Goal: Task Accomplishment & Management: Manage account settings

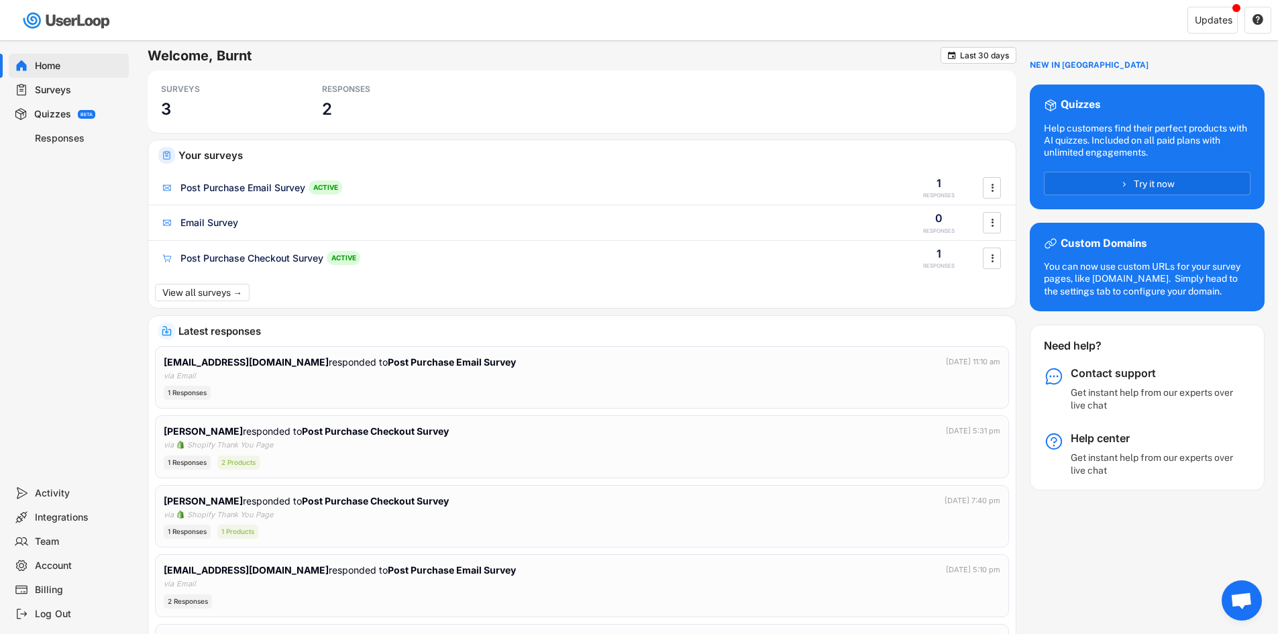
click at [70, 518] on div "Integrations" at bounding box center [79, 517] width 89 height 13
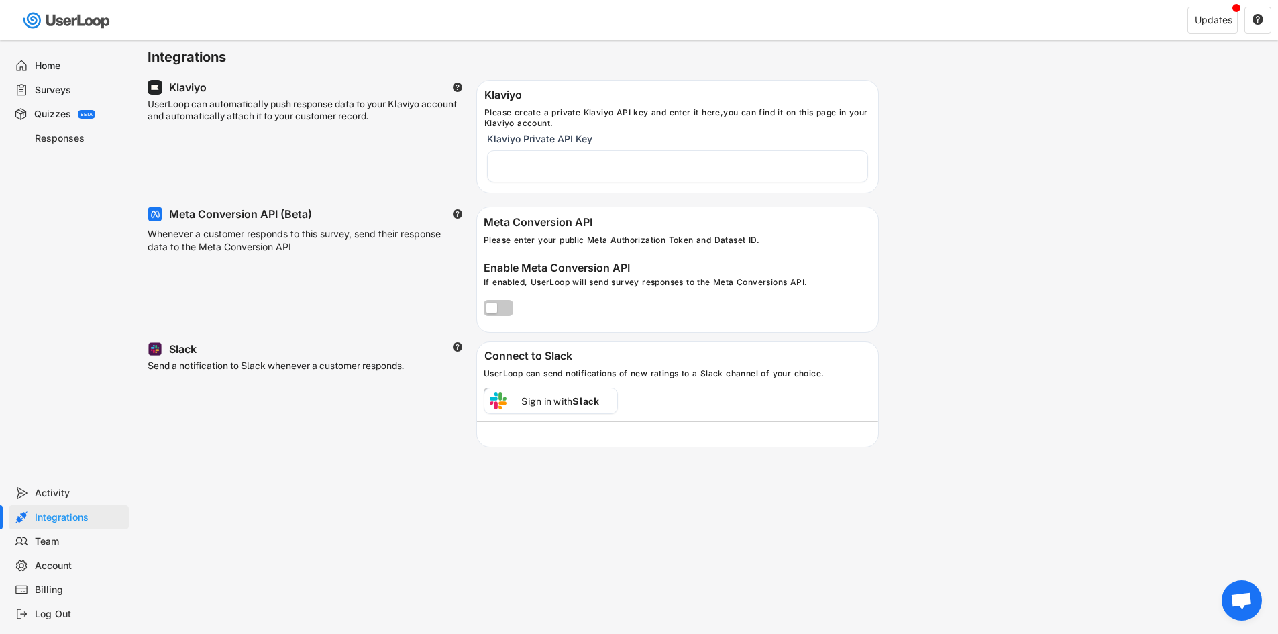
click at [73, 93] on div "Surveys" at bounding box center [79, 90] width 89 height 13
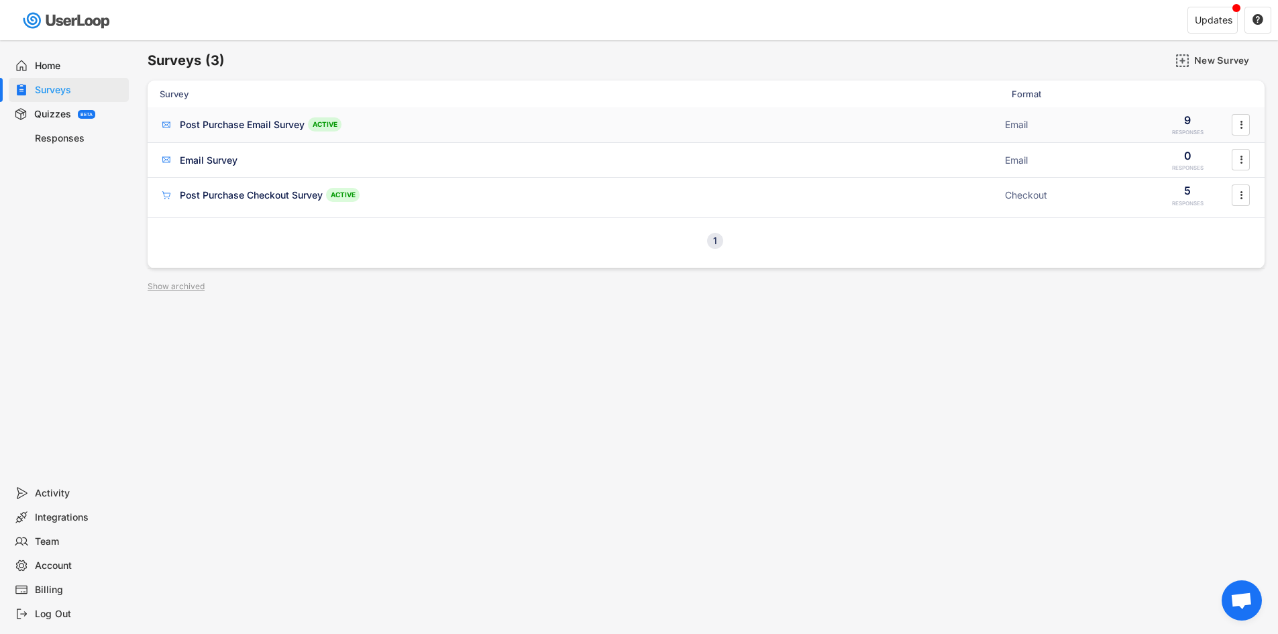
click at [282, 121] on div "Post Purchase Email Survey" at bounding box center [242, 124] width 125 height 13
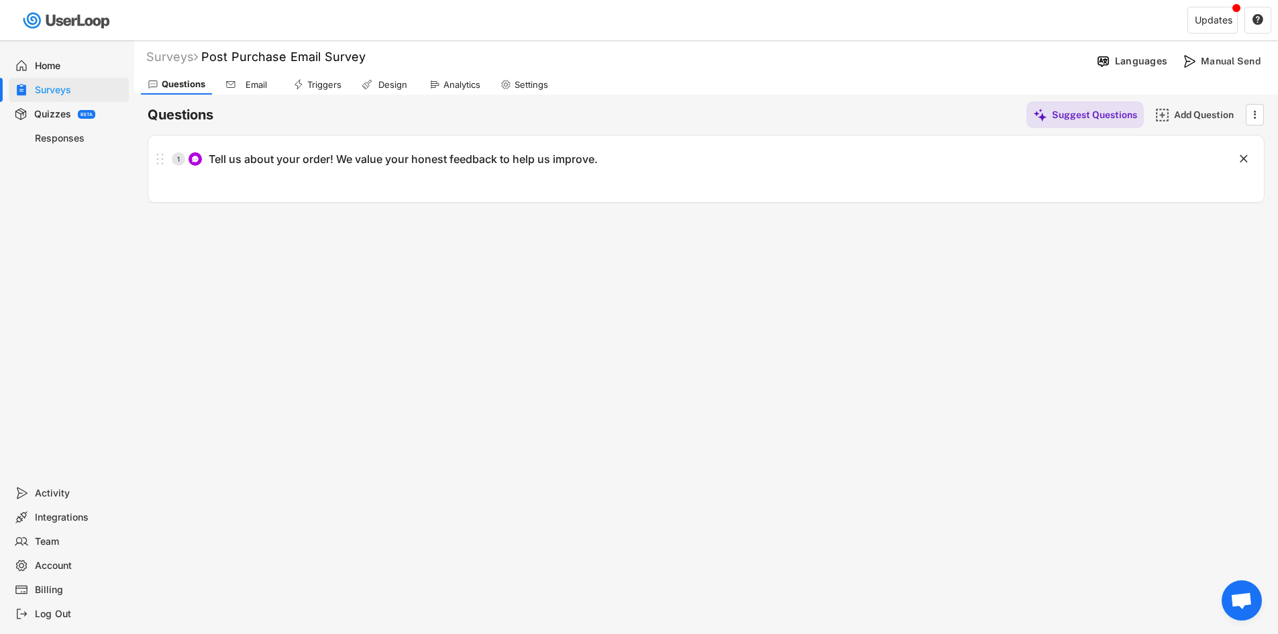
click at [259, 83] on div "Email" at bounding box center [256, 84] width 34 height 11
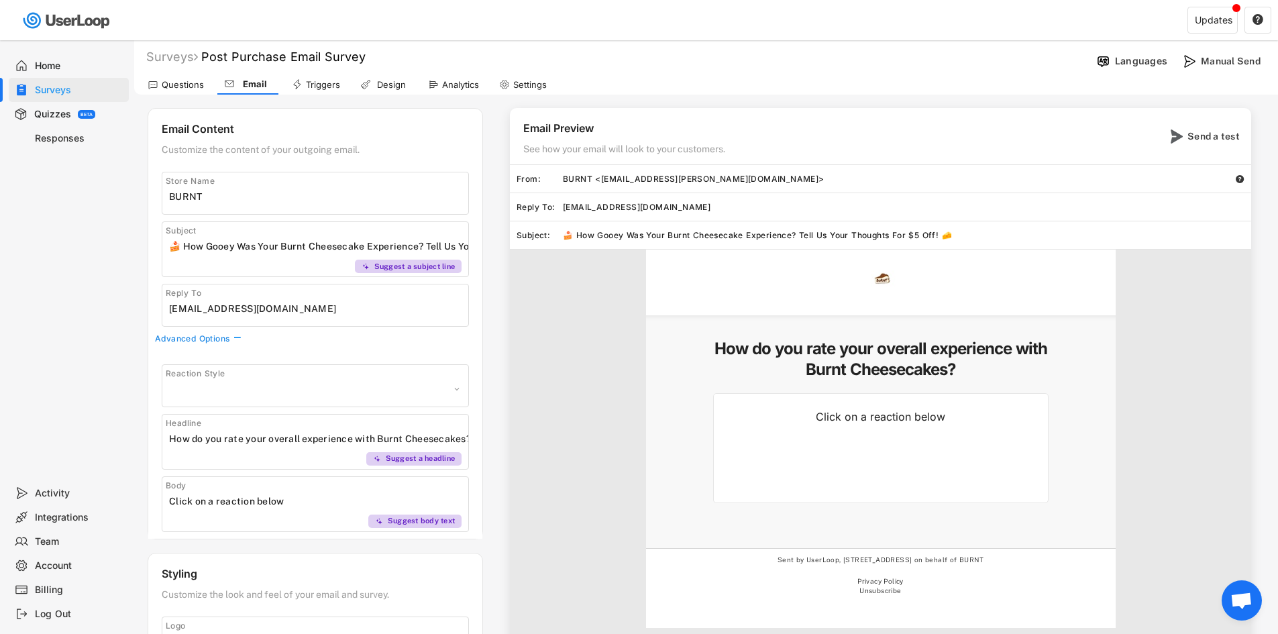
select select ""1348695171700984260__LOOKUP__1606924314316x911513506656550900""
click at [321, 85] on div "Triggers" at bounding box center [323, 84] width 34 height 11
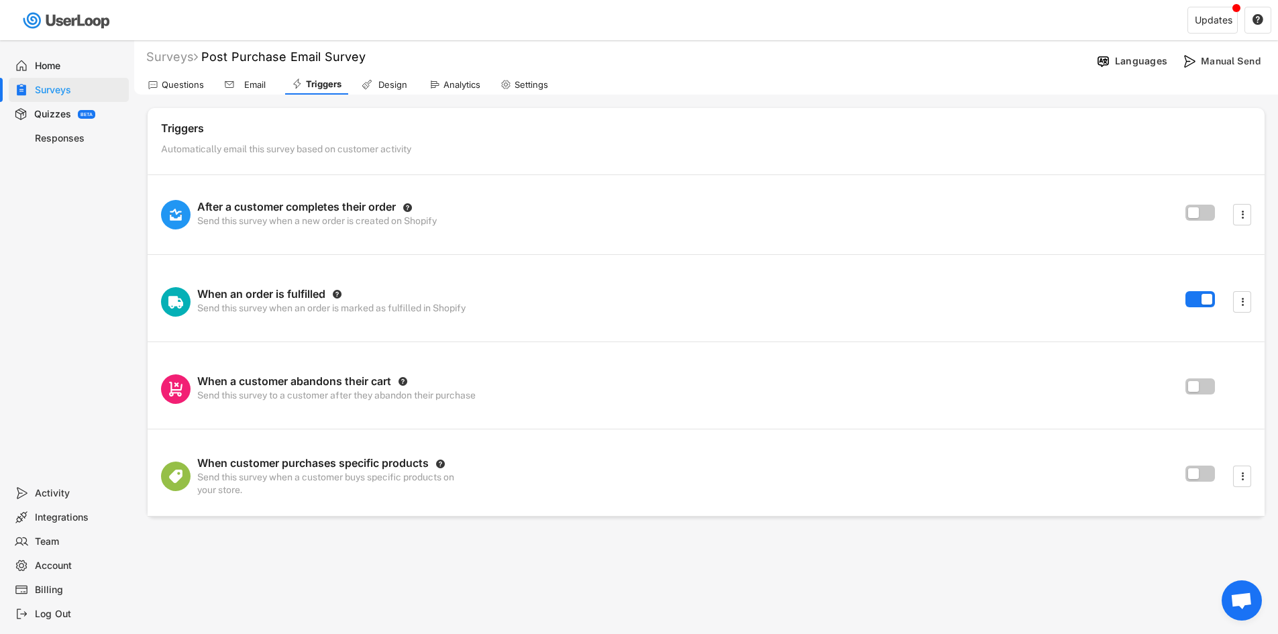
click at [380, 70] on div "Surveys Post Purchase Email Survey Languages Manual Send" at bounding box center [706, 57] width 1144 height 27
click at [386, 87] on div "Design" at bounding box center [393, 84] width 34 height 11
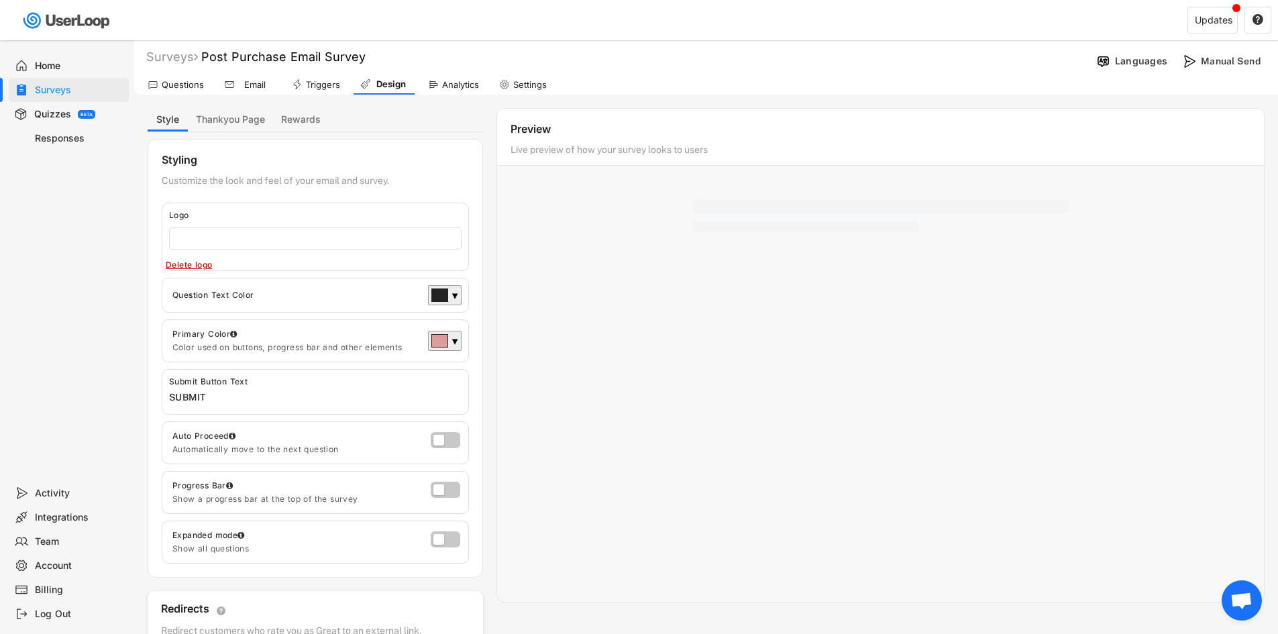
click at [451, 92] on div "Analytics" at bounding box center [453, 84] width 64 height 20
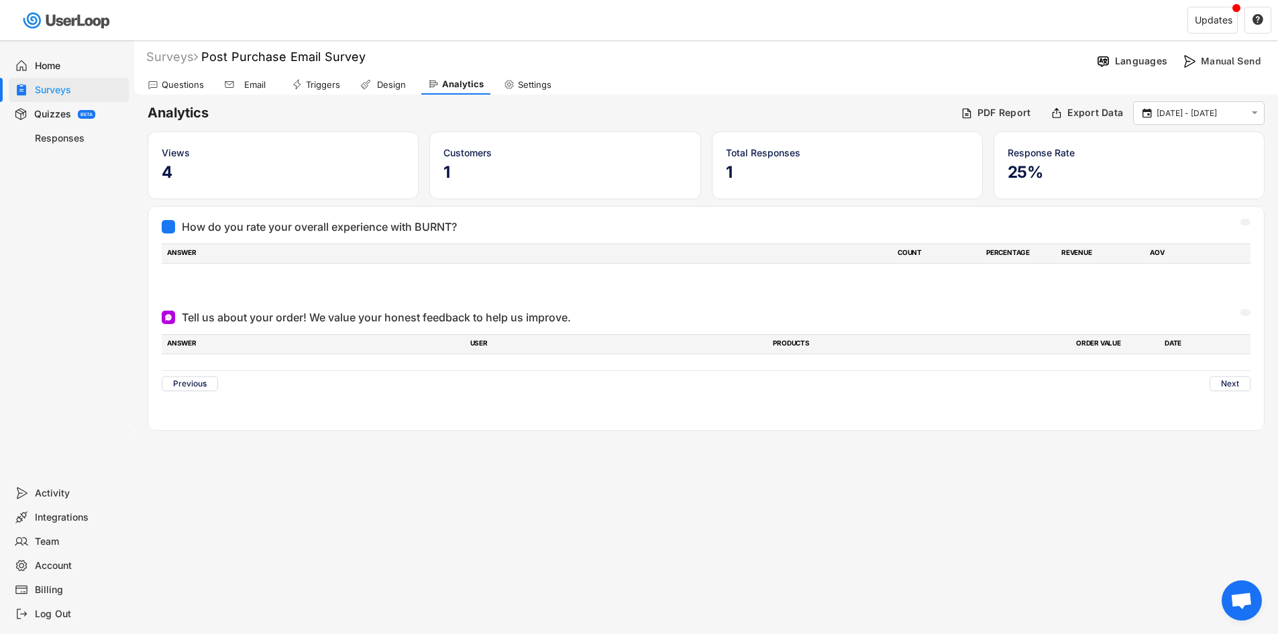
click at [527, 87] on div "Settings" at bounding box center [535, 84] width 34 height 11
select select ""monthly""
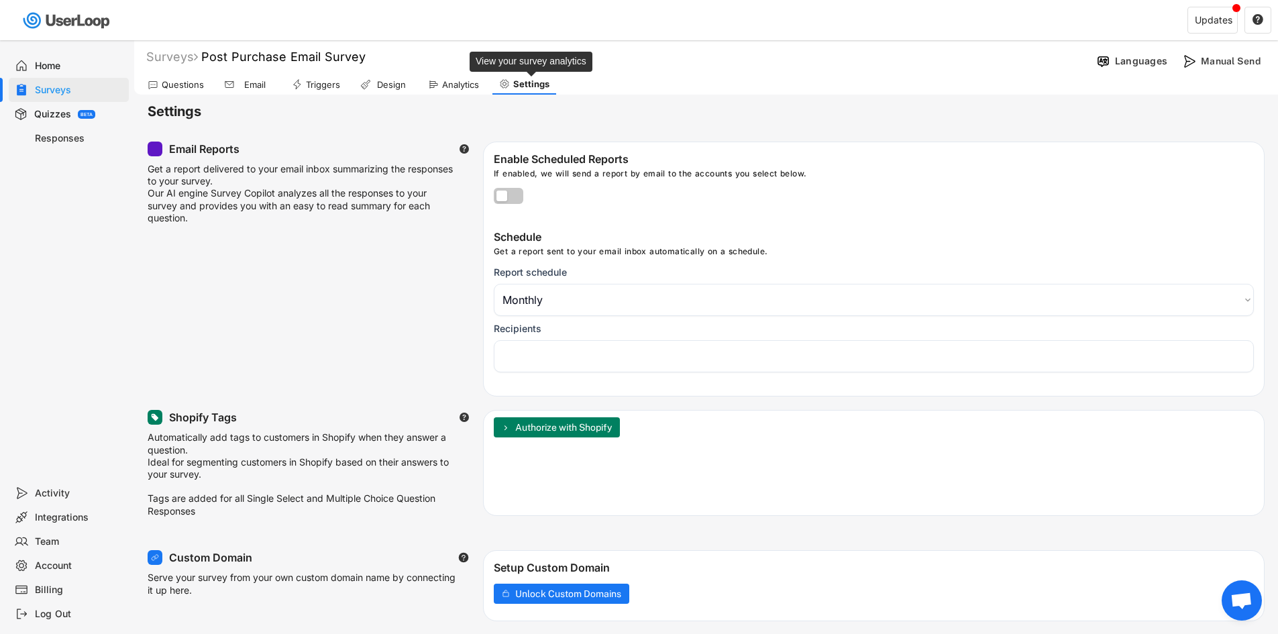
select select "1348695171700984260__LOOKUP__1644848744436x197891655893840600"
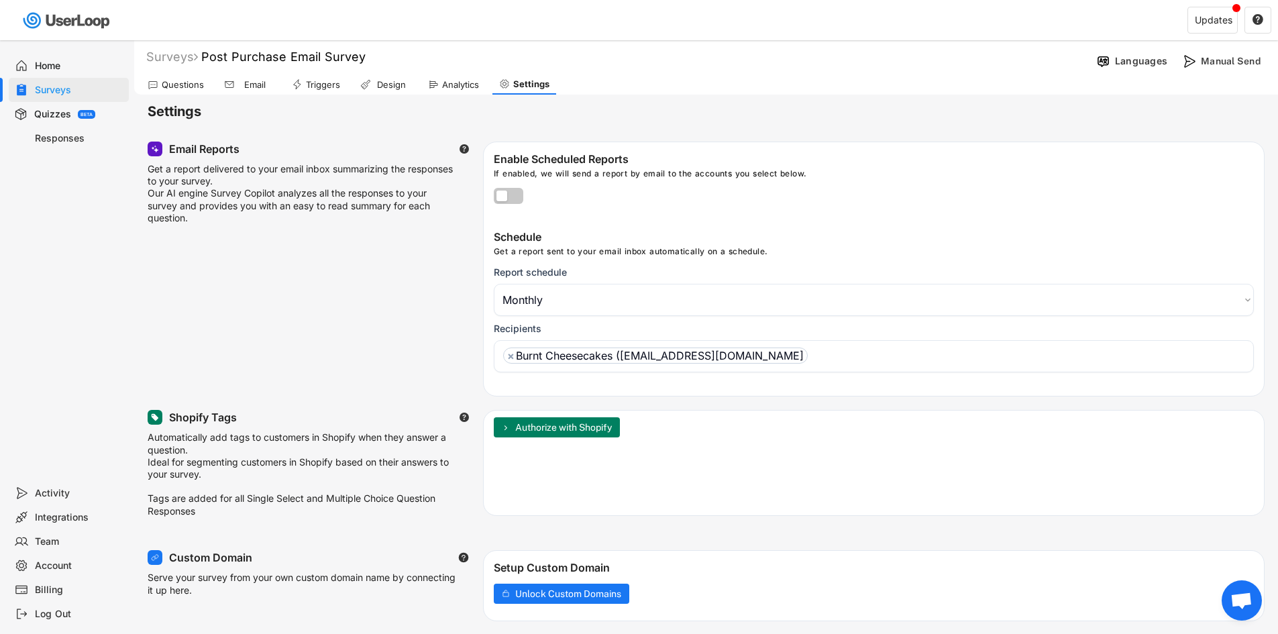
click at [470, 85] on div "Analytics" at bounding box center [460, 84] width 37 height 11
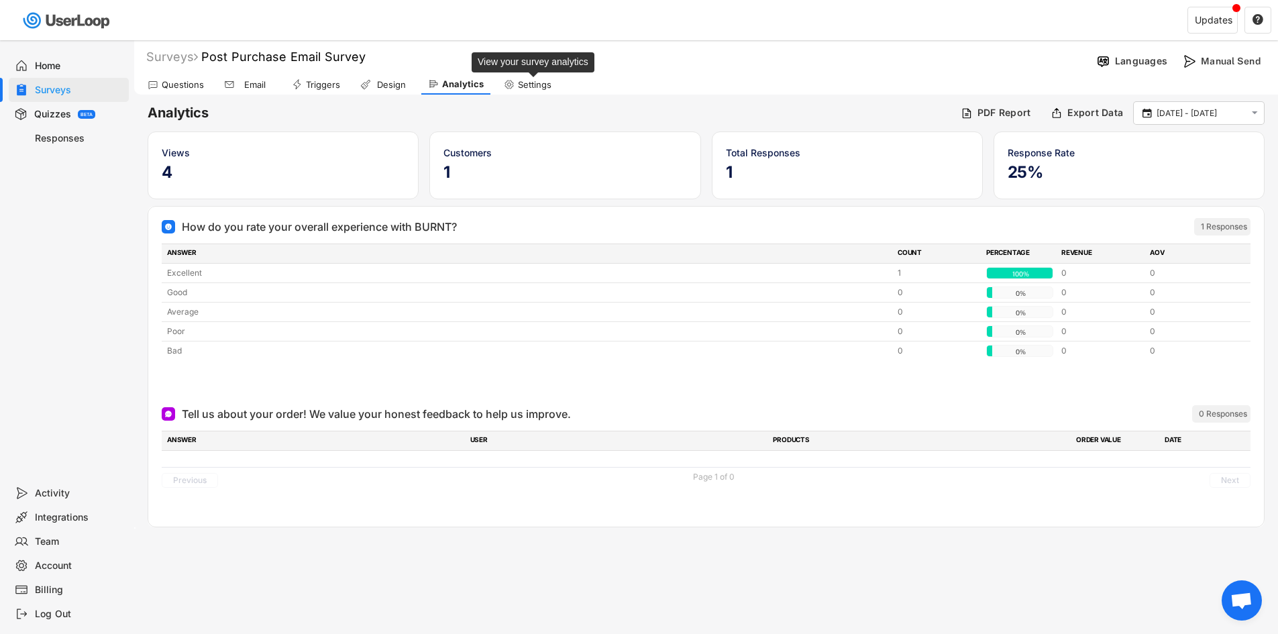
click at [520, 83] on div "Settings" at bounding box center [535, 84] width 34 height 11
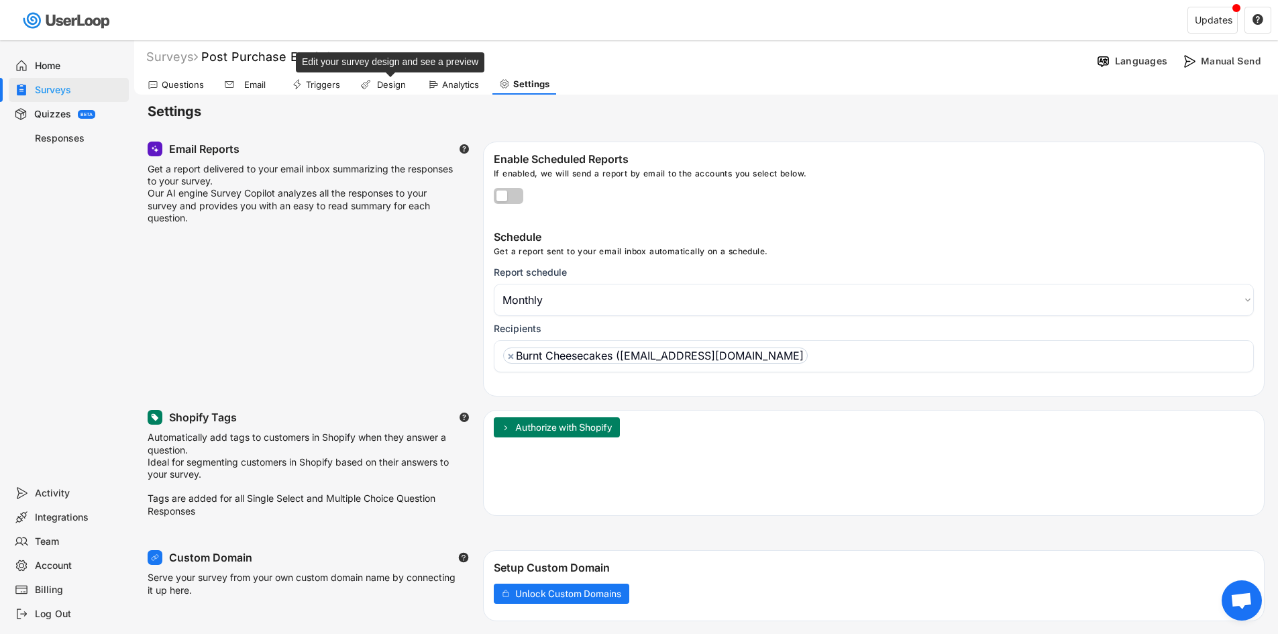
click at [395, 81] on div "Design" at bounding box center [391, 84] width 34 height 11
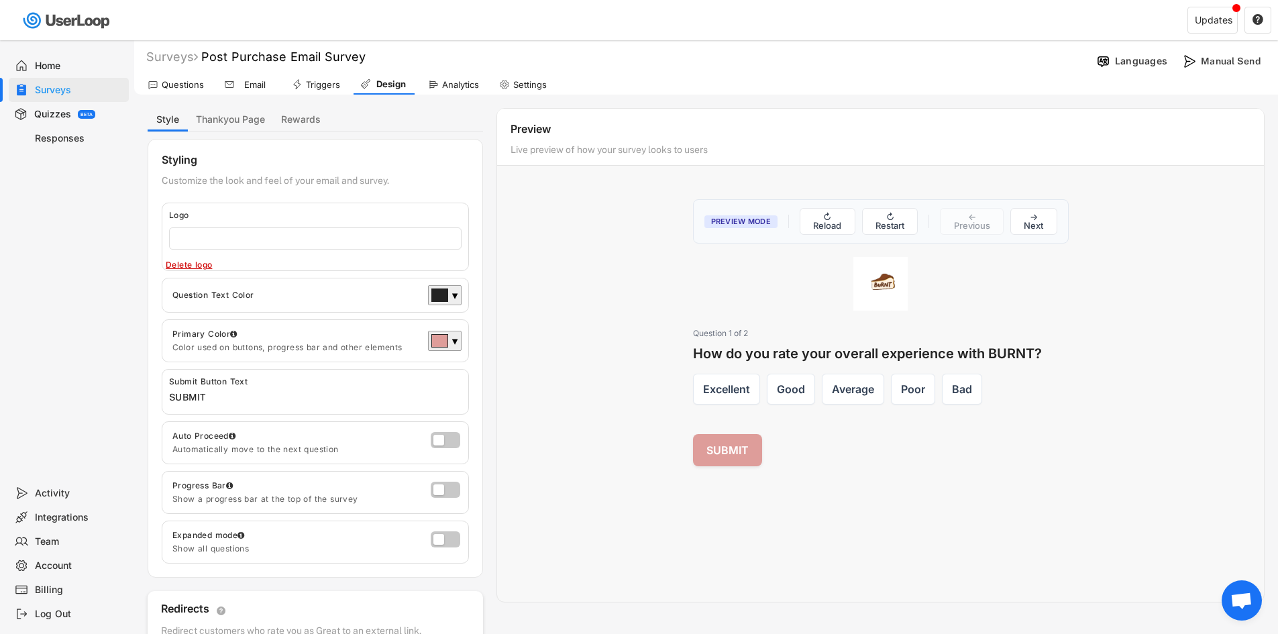
click at [336, 79] on div "Triggers" at bounding box center [323, 84] width 34 height 11
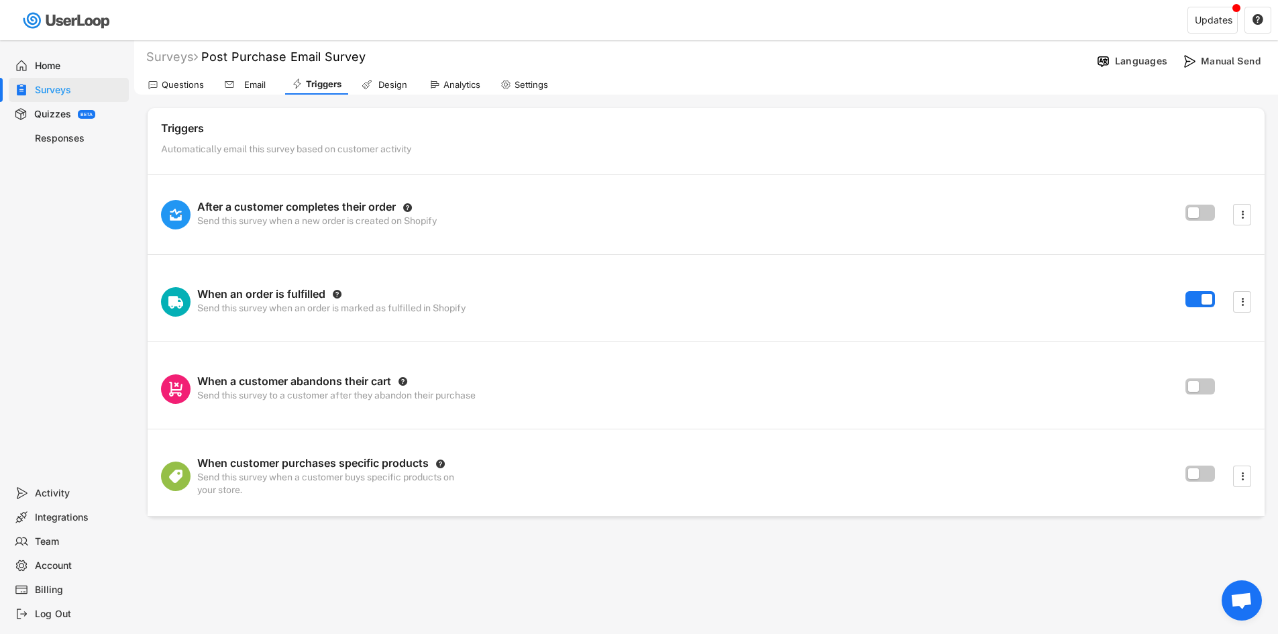
click at [374, 78] on div "Design" at bounding box center [385, 84] width 61 height 20
